Goal: Task Accomplishment & Management: Manage account settings

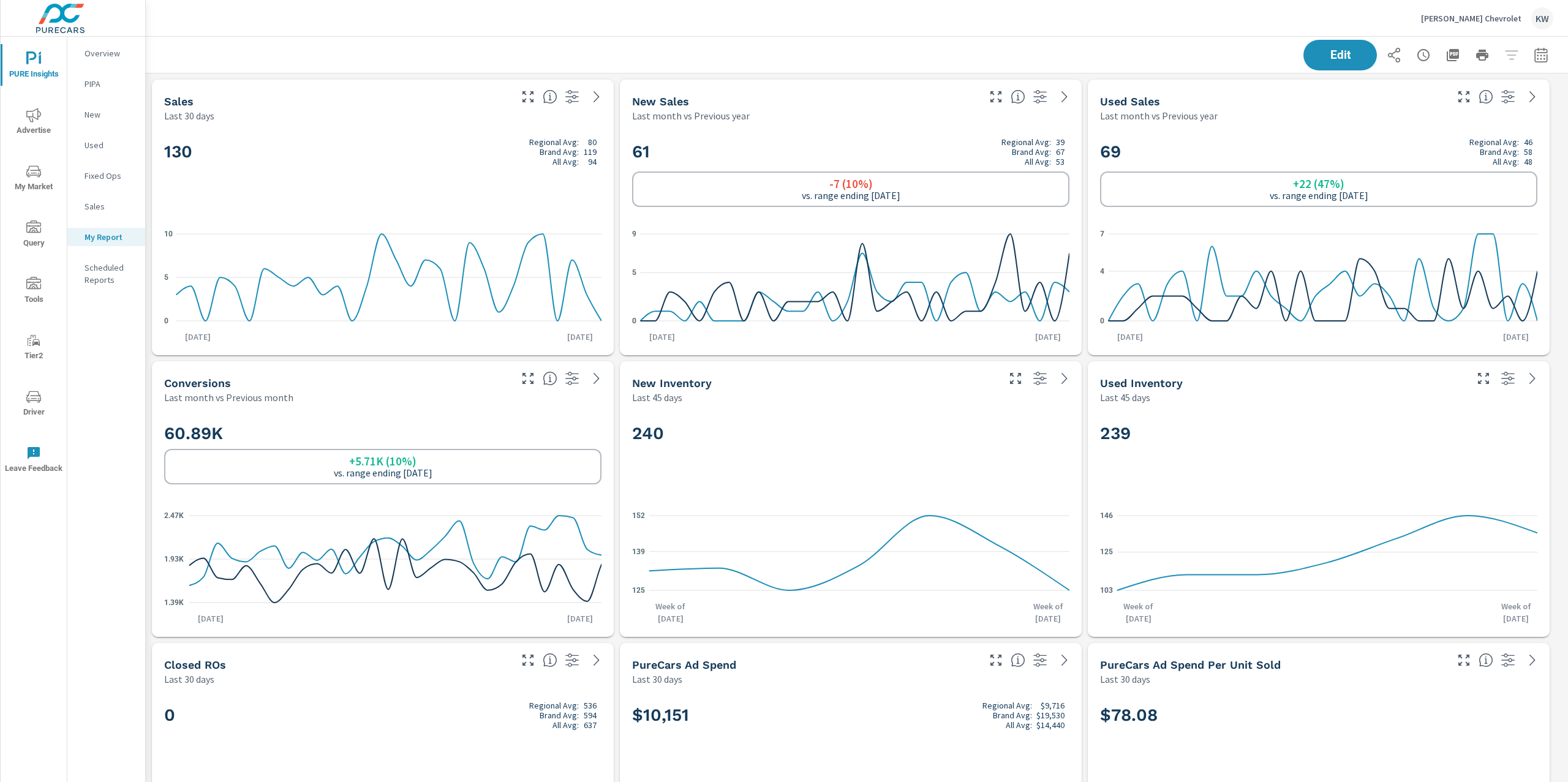
scroll to position [5949, 1436]
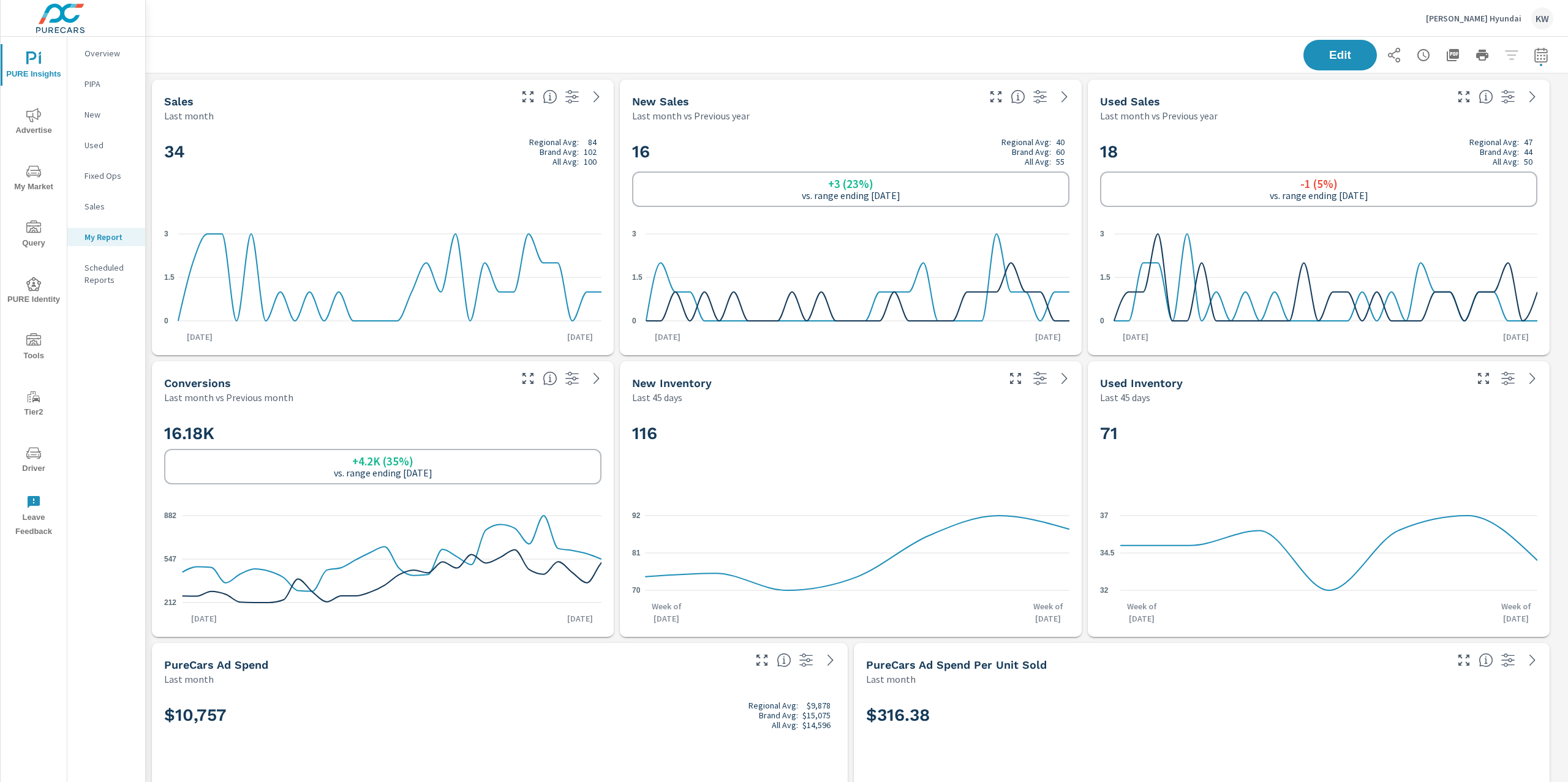
drag, startPoint x: 1567, startPoint y: 277, endPoint x: 1567, endPoint y: 88, distance: 189.0
click at [1567, 88] on div "PURE Insights Report Greg Hubler Hyundai Report date range: Sep 01, 2025 - Sep …" at bounding box center [857, 409] width 1422 height 745
click at [1483, 18] on p "Greg Hubler Hyundai" at bounding box center [1474, 18] width 96 height 11
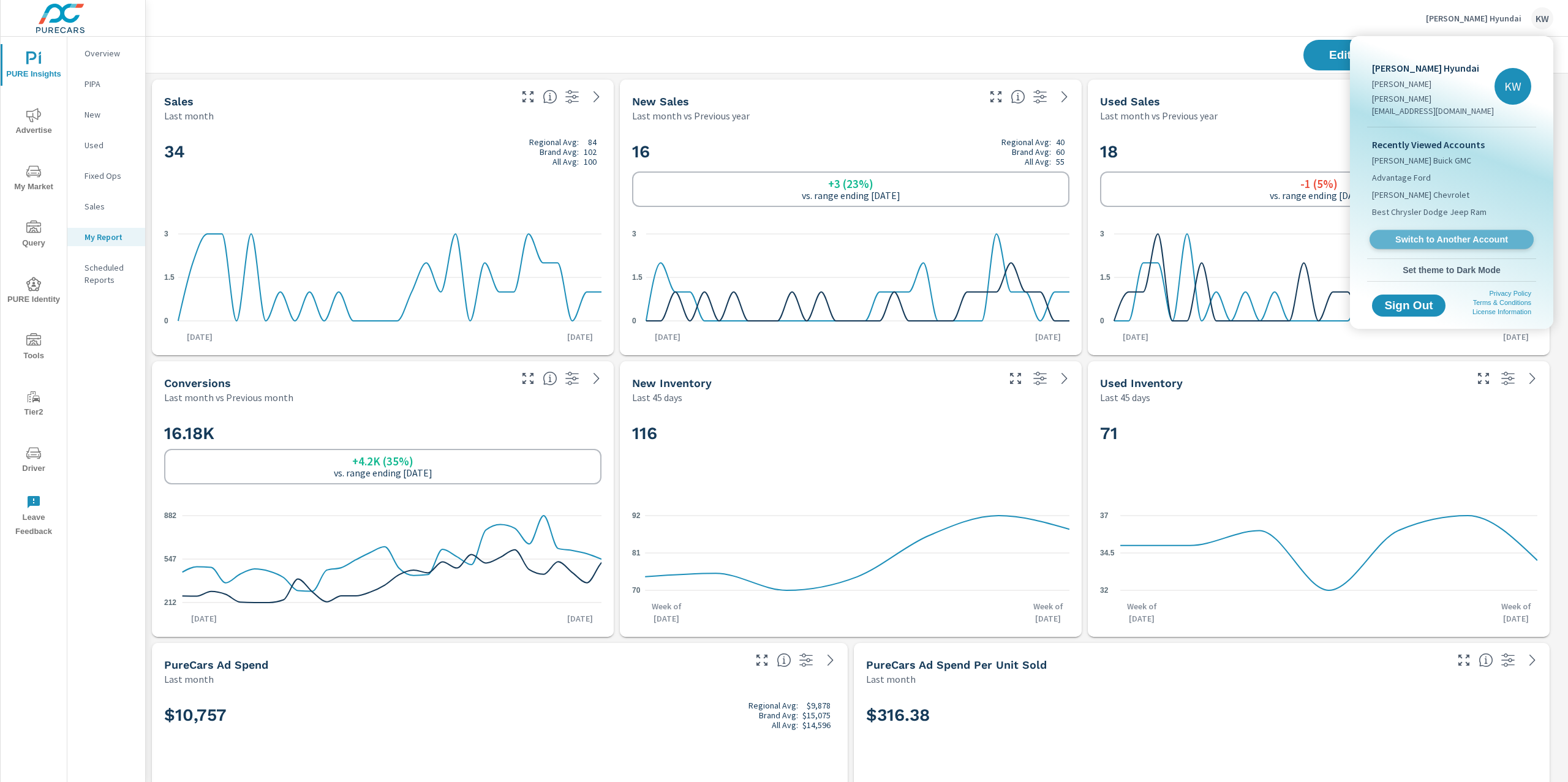
click at [1419, 234] on span "Switch to Another Account" at bounding box center [1452, 240] width 150 height 12
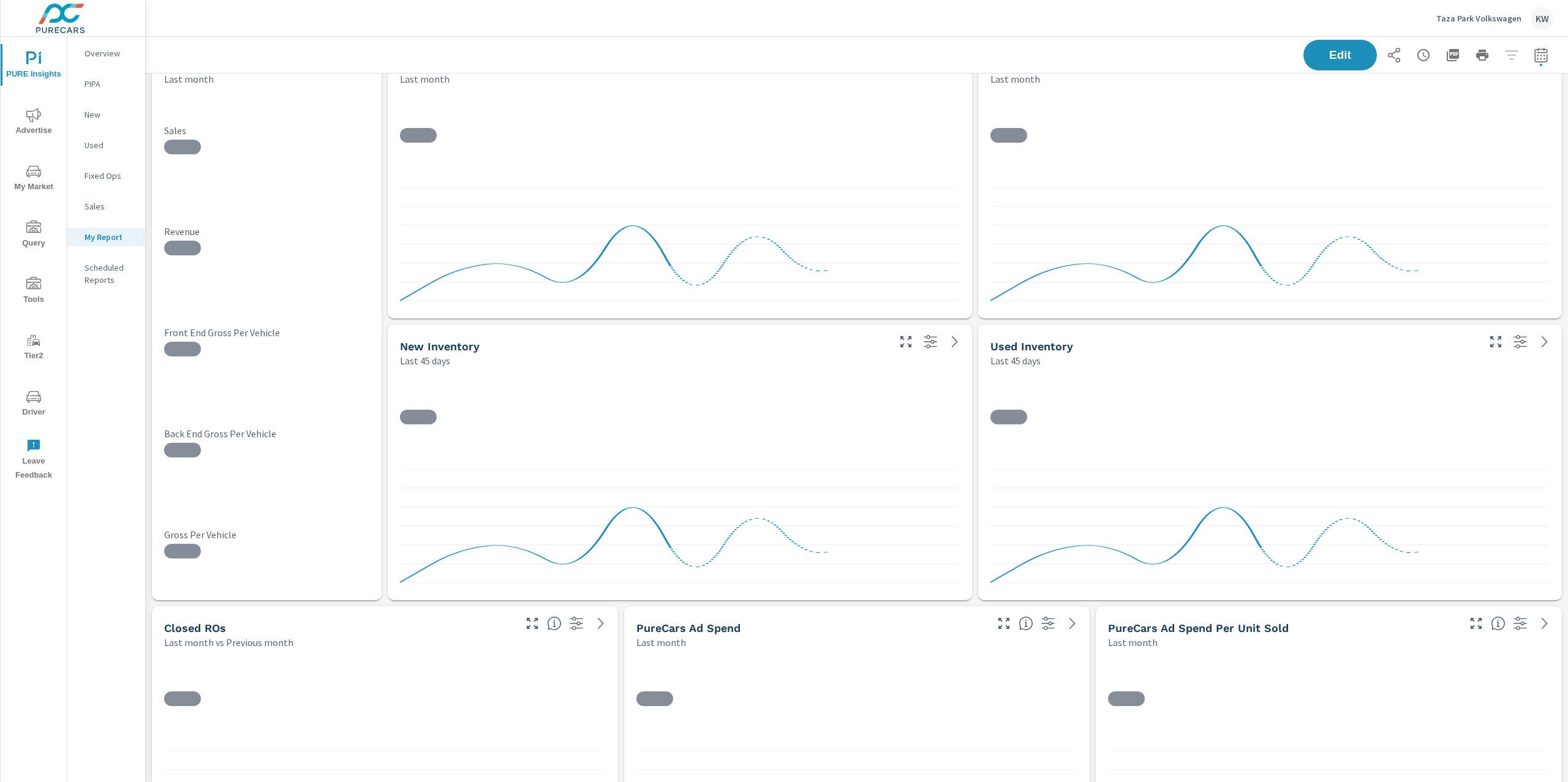
scroll to position [4822, 1436]
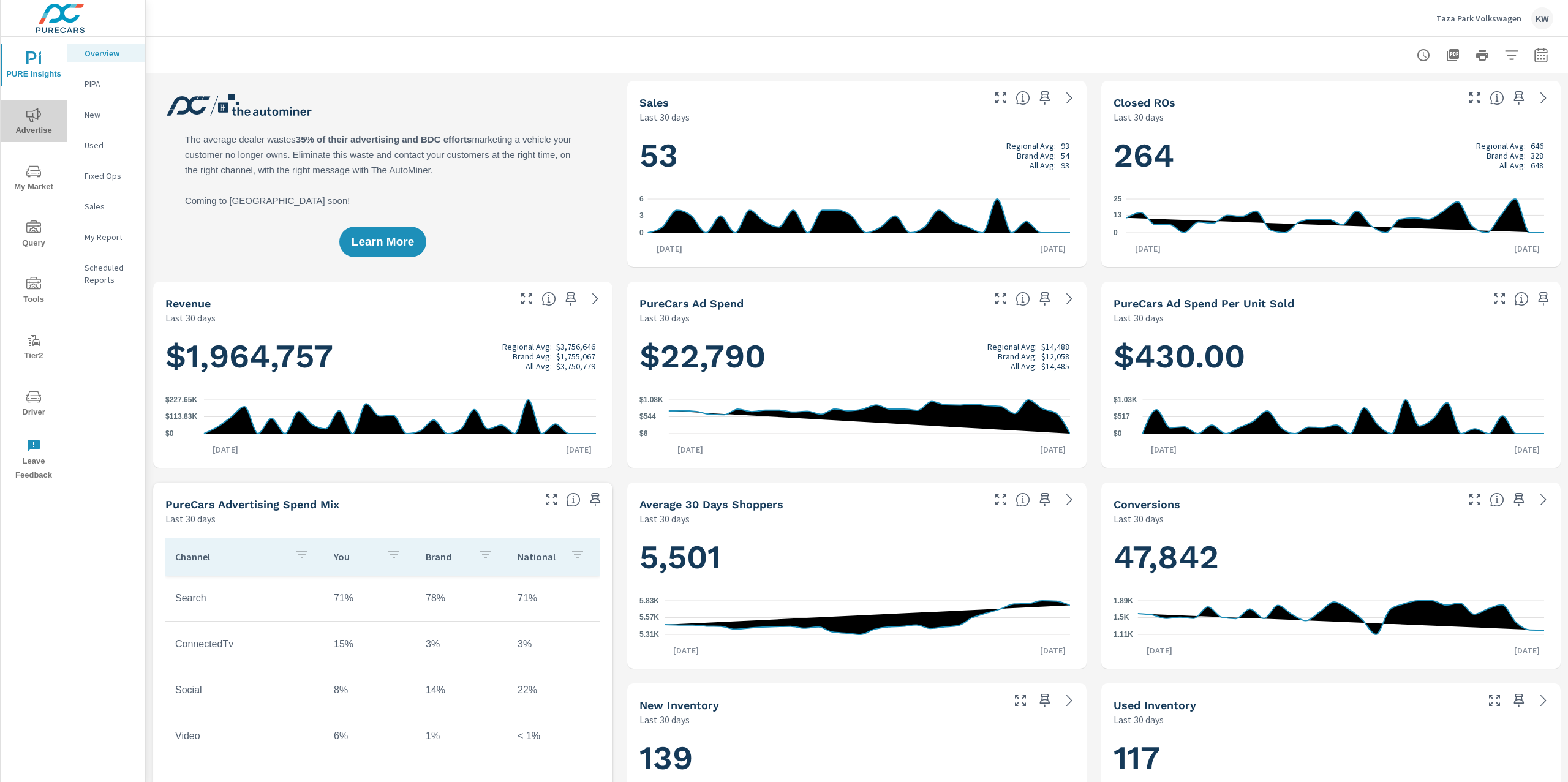
click at [31, 123] on span "Advertise" at bounding box center [33, 123] width 59 height 30
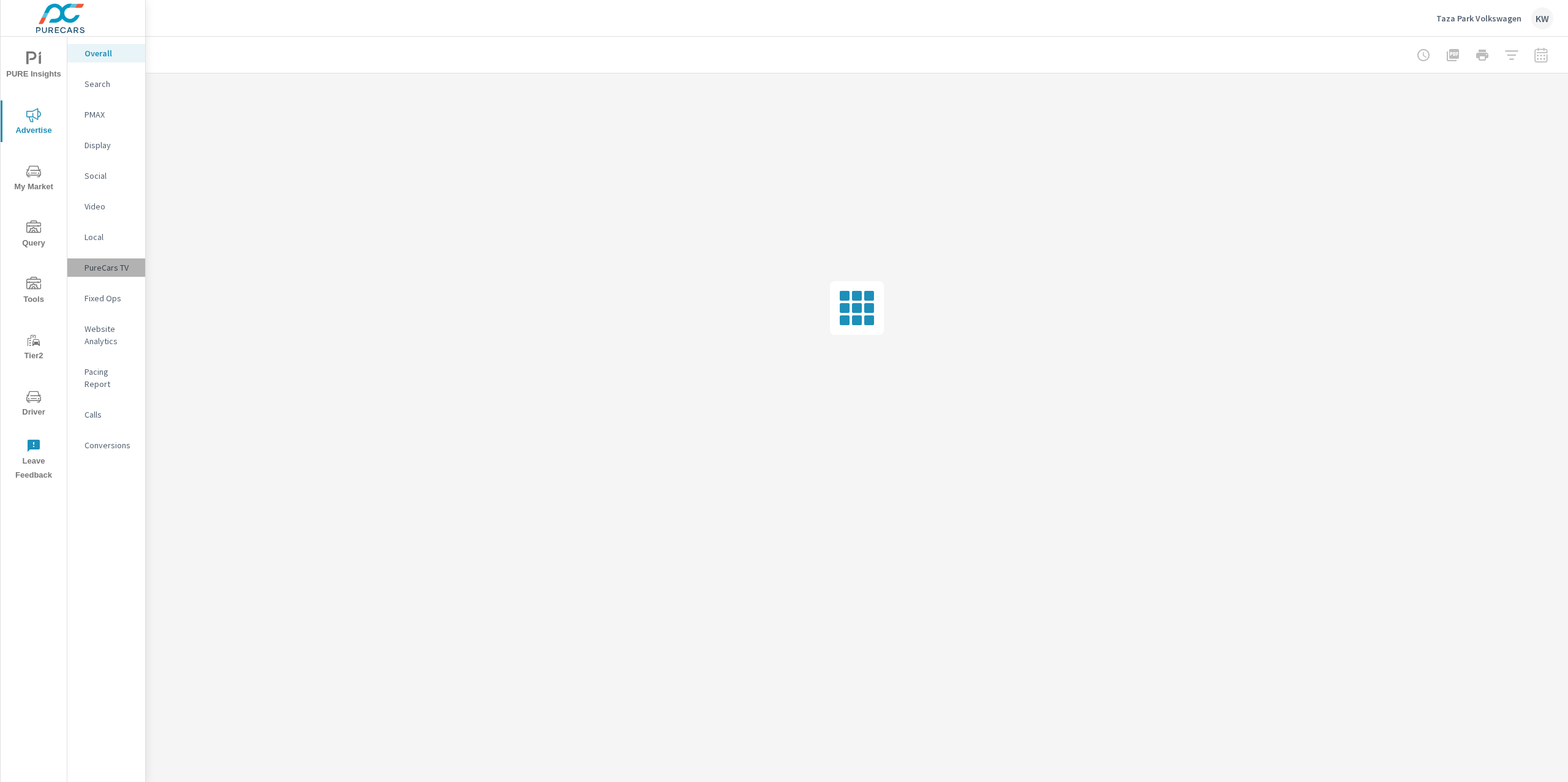
click at [104, 269] on p "PureCars TV" at bounding box center [110, 267] width 51 height 12
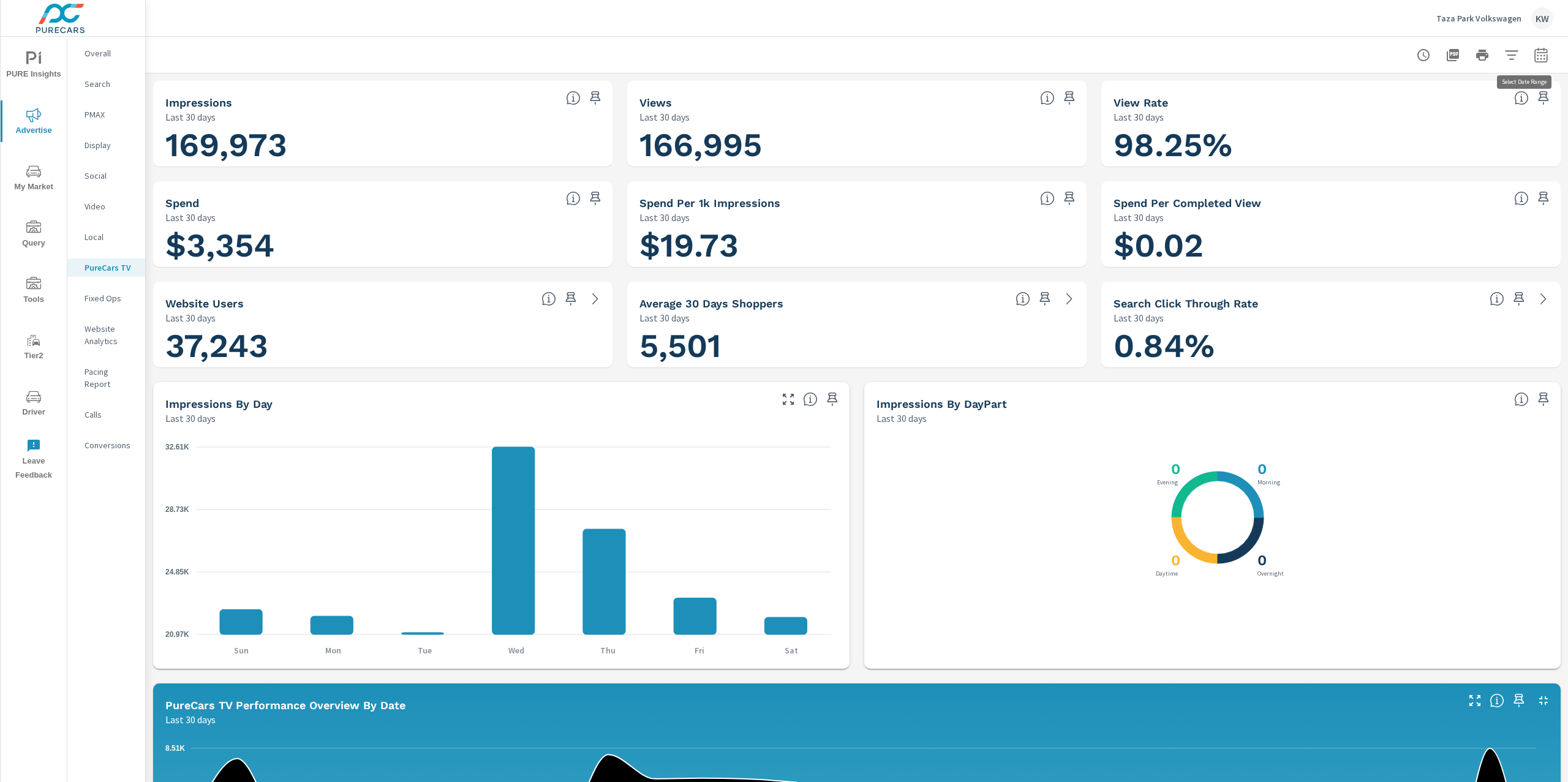
click at [1534, 60] on icon "button" at bounding box center [1541, 55] width 14 height 14
click at [1416, 111] on select "Custom [DATE] Last week Last 7 days Last 14 days Last 30 days Last 45 days Last…" at bounding box center [1431, 106] width 123 height 25
click at [1370, 94] on select "Custom [DATE] Last week Last 7 days Last 14 days Last 30 days Last 45 days Last…" at bounding box center [1431, 106] width 123 height 25
select select "Last month"
click at [1413, 171] on span "Apply" at bounding box center [1404, 173] width 50 height 12
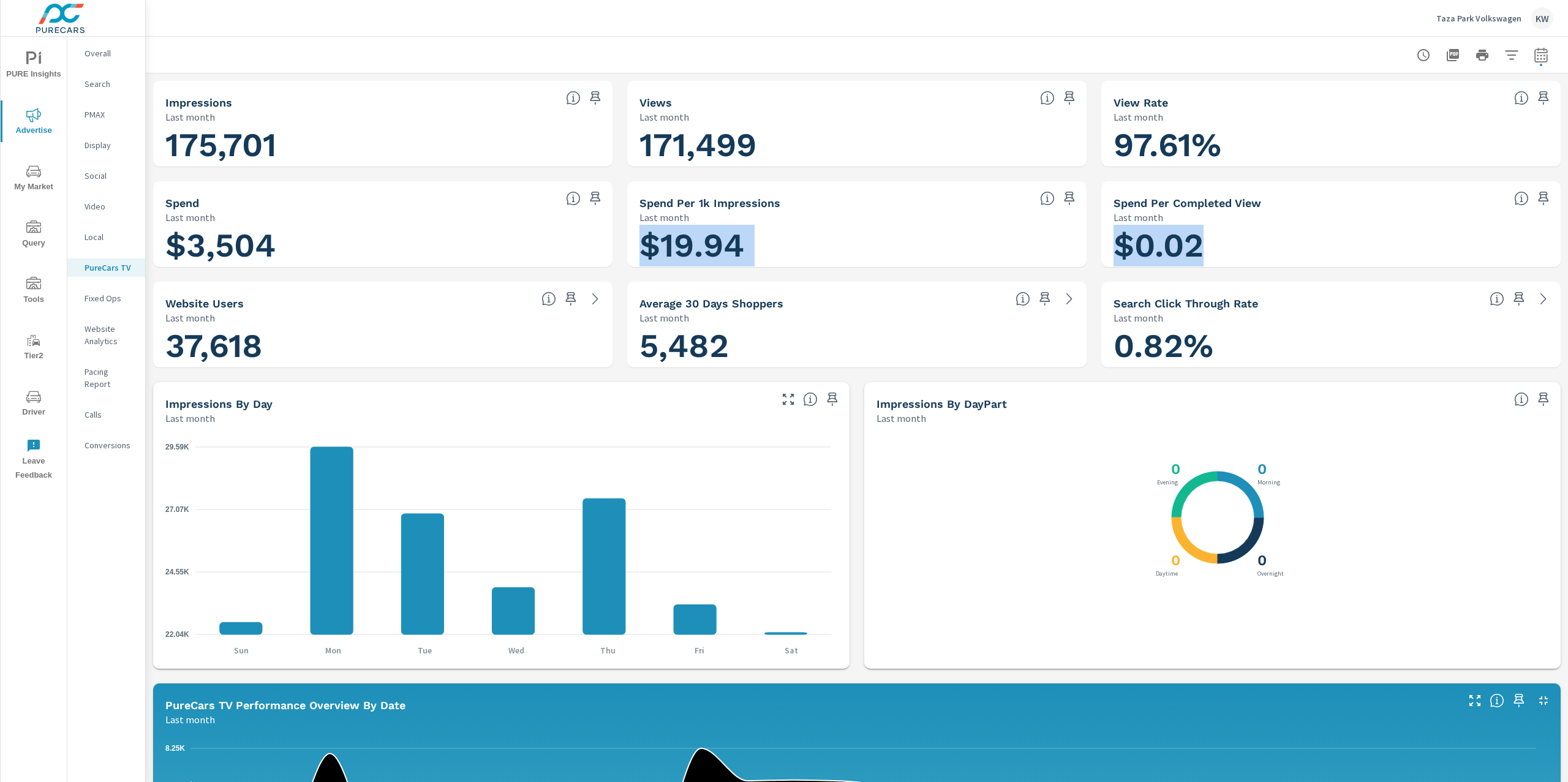
drag, startPoint x: 642, startPoint y: 239, endPoint x: 1254, endPoint y: 248, distance: 612.1
click at [1010, 215] on div "Last month" at bounding box center [835, 218] width 391 height 14
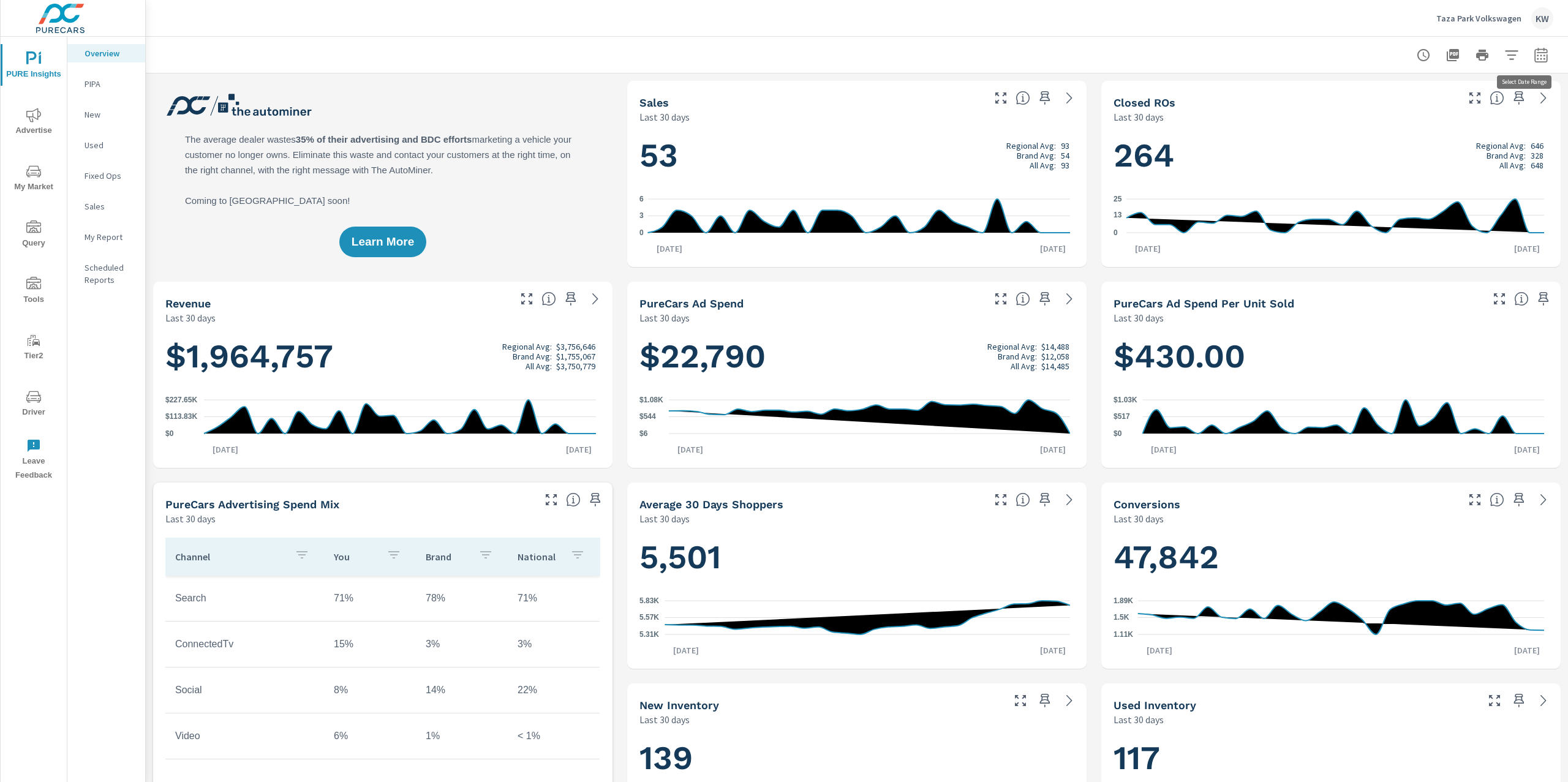
click at [1534, 54] on icon "button" at bounding box center [1541, 55] width 14 height 14
click at [1436, 104] on select "Custom [DATE] Last week Last 7 days Last 14 days Last 30 days Last 45 days Last…" at bounding box center [1431, 106] width 123 height 25
click at [1370, 94] on select "Custom [DATE] Last week Last 7 days Last 14 days Last 30 days Last 45 days Last…" at bounding box center [1431, 106] width 123 height 25
select select "Last month"
click at [1409, 181] on button "Apply" at bounding box center [1404, 173] width 76 height 32
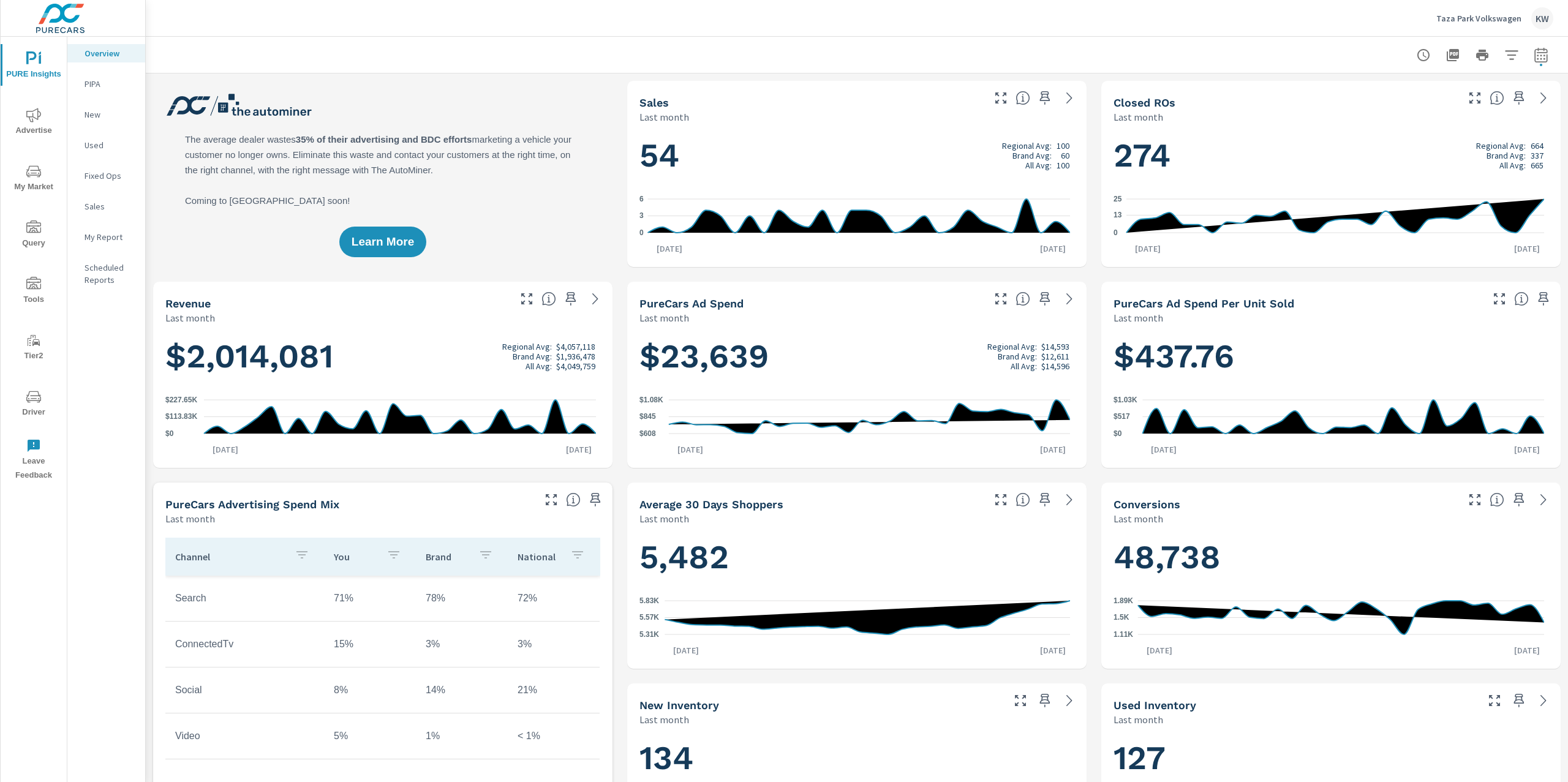
click at [121, 237] on p "My Report" at bounding box center [110, 237] width 51 height 12
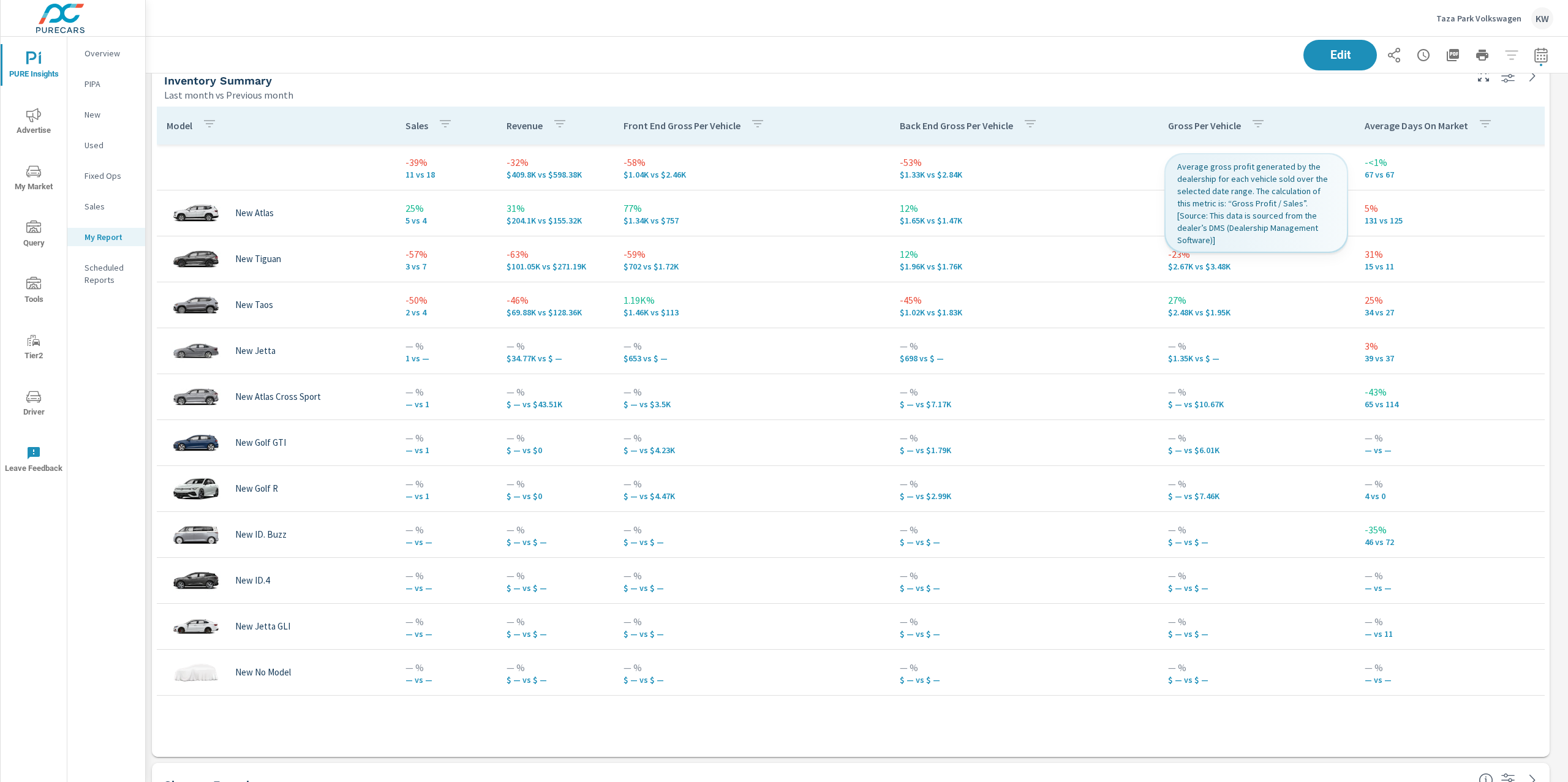
scroll to position [4822, 1436]
